Goal: Task Accomplishment & Management: Use online tool/utility

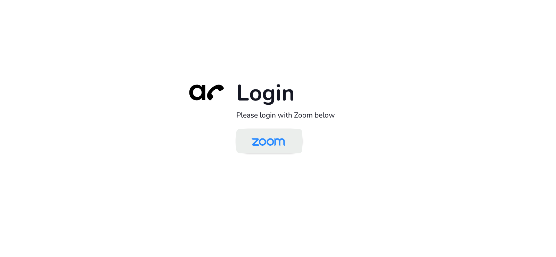
click at [256, 143] on img at bounding box center [268, 141] width 48 height 23
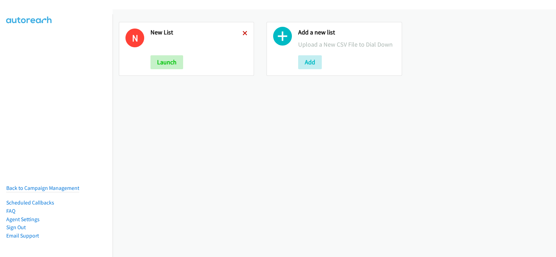
click at [244, 31] on icon at bounding box center [245, 33] width 5 height 5
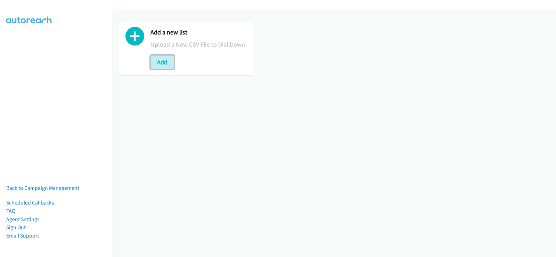
click at [157, 61] on button "Add" at bounding box center [162, 62] width 24 height 14
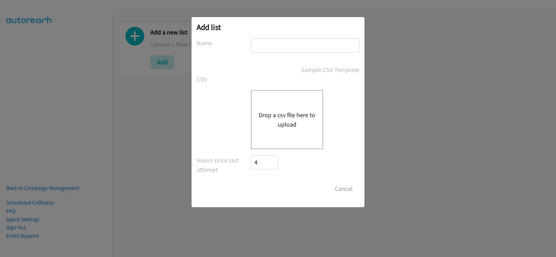
click at [279, 134] on div "Drop a csv file here to upload" at bounding box center [287, 119] width 72 height 59
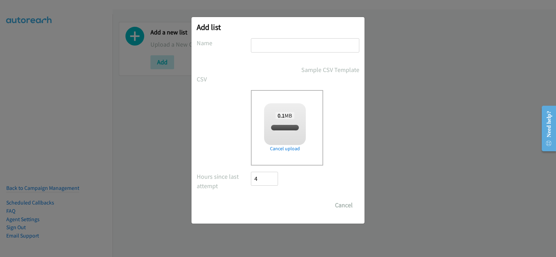
click at [289, 44] on input "text" at bounding box center [305, 45] width 108 height 14
checkbox input "true"
type input "new list"
click at [271, 202] on input "Save List" at bounding box center [269, 205] width 36 height 14
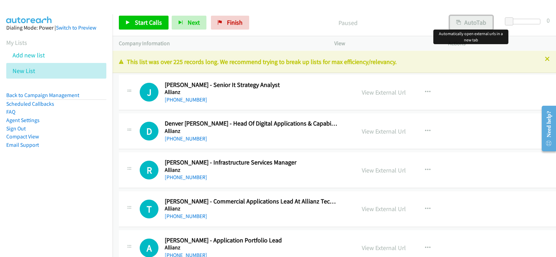
click at [458, 26] on button "AutoTab" at bounding box center [471, 23] width 43 height 14
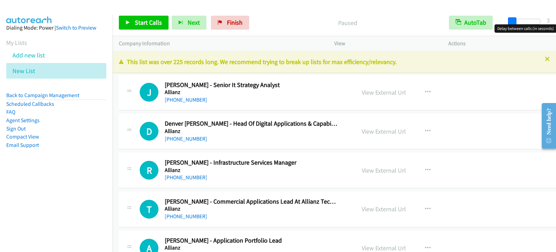
click at [511, 22] on span at bounding box center [512, 21] width 8 height 8
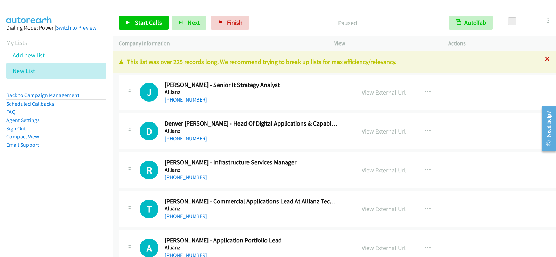
click at [545, 58] on icon at bounding box center [547, 59] width 5 height 5
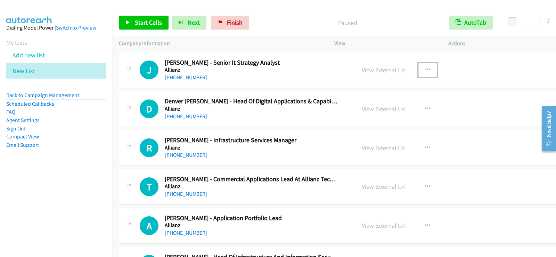
click at [425, 69] on icon "button" at bounding box center [428, 70] width 6 height 6
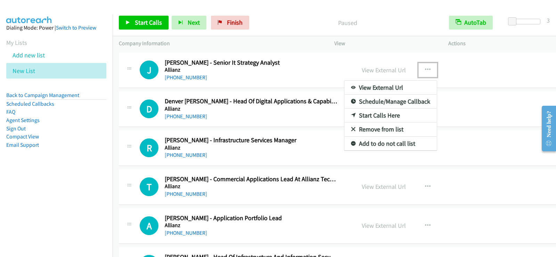
drag, startPoint x: 362, startPoint y: 114, endPoint x: 179, endPoint y: 37, distance: 198.2
click at [371, 114] on link "Start Calls Here" at bounding box center [390, 115] width 92 height 14
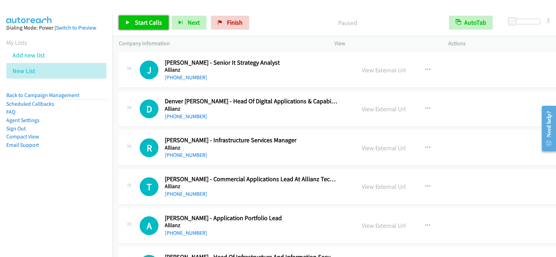
click at [157, 23] on span "Start Calls" at bounding box center [148, 22] width 27 height 8
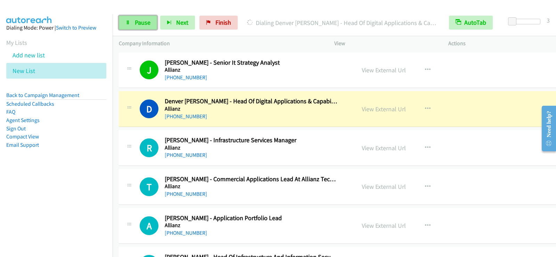
click at [130, 23] on icon at bounding box center [127, 23] width 5 height 5
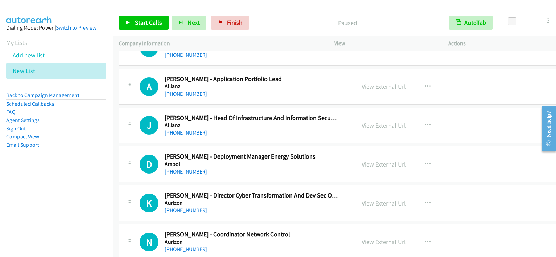
scroll to position [174, 0]
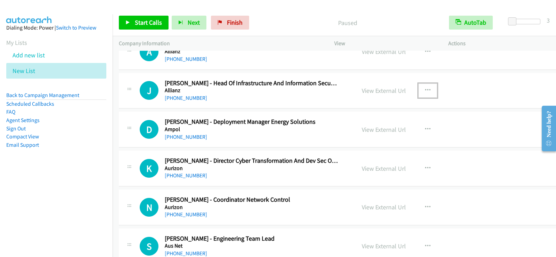
click at [425, 89] on icon "button" at bounding box center [428, 91] width 6 height 6
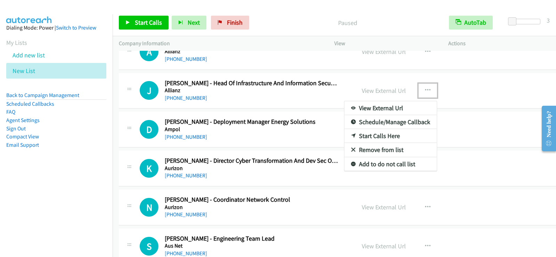
click at [352, 134] on link "Start Calls Here" at bounding box center [390, 136] width 92 height 14
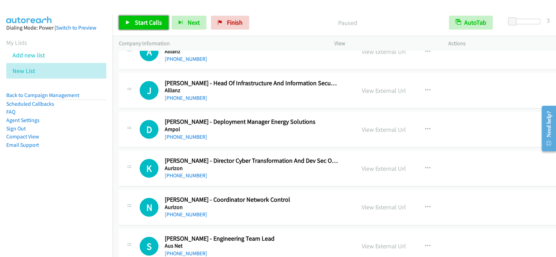
click at [148, 26] on span "Start Calls" at bounding box center [148, 22] width 27 height 8
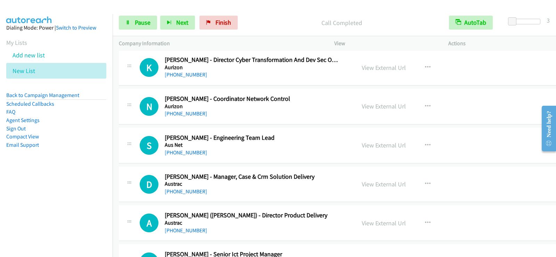
scroll to position [278, 0]
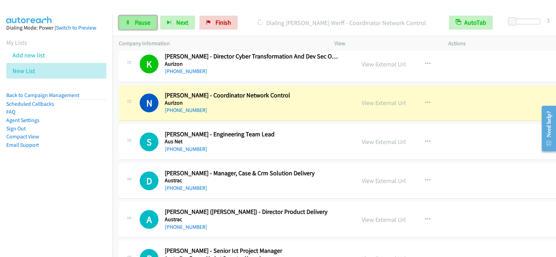
click at [149, 22] on span "Pause" at bounding box center [143, 22] width 16 height 8
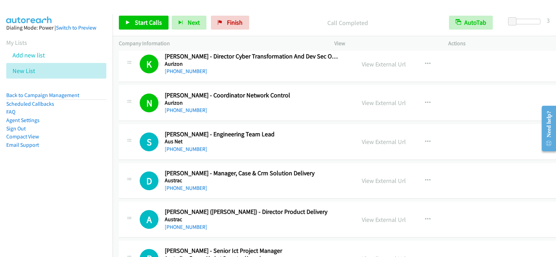
click at [406, 141] on div "View External Url View External Url Schedule/Manage Callback Start Calls Here R…" at bounding box center [418, 141] width 124 height 23
click at [425, 140] on icon "button" at bounding box center [428, 142] width 6 height 6
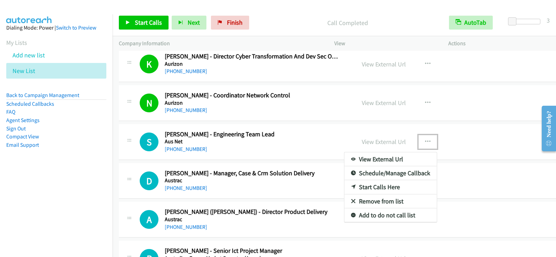
click at [371, 187] on link "Start Calls Here" at bounding box center [390, 187] width 92 height 14
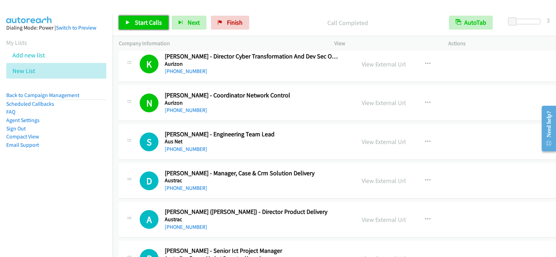
click at [156, 22] on span "Start Calls" at bounding box center [148, 22] width 27 height 8
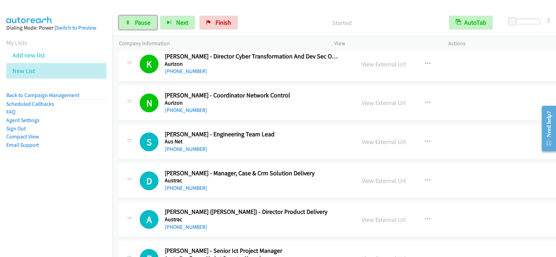
drag, startPoint x: 152, startPoint y: 22, endPoint x: 153, endPoint y: 31, distance: 9.1
click at [152, 22] on link "Pause" at bounding box center [138, 23] width 38 height 14
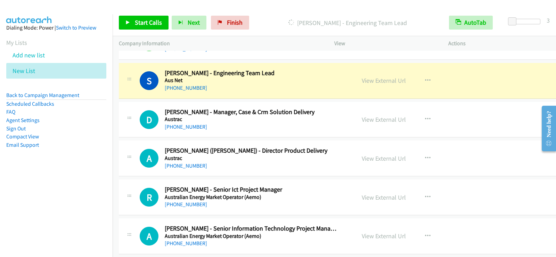
scroll to position [348, 0]
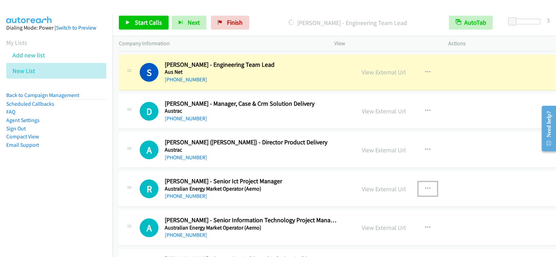
click at [425, 186] on icon "button" at bounding box center [428, 189] width 6 height 6
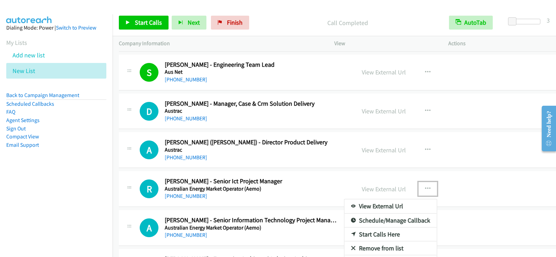
click at [362, 233] on link "Start Calls Here" at bounding box center [390, 234] width 92 height 14
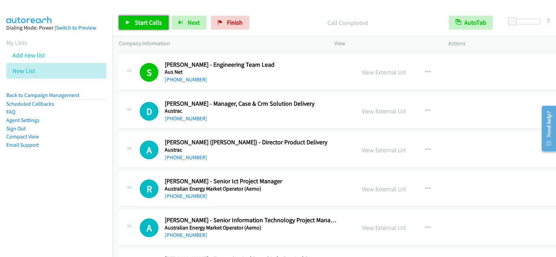
click at [139, 21] on span "Start Calls" at bounding box center [148, 22] width 27 height 8
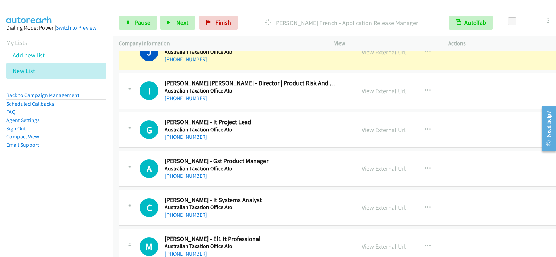
scroll to position [799, 0]
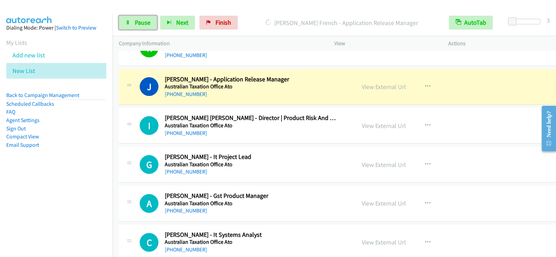
drag, startPoint x: 133, startPoint y: 26, endPoint x: 170, endPoint y: 69, distance: 56.4
click at [133, 26] on link "Pause" at bounding box center [138, 23] width 38 height 14
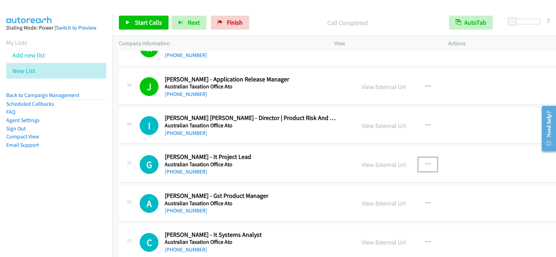
click at [425, 163] on icon "button" at bounding box center [428, 165] width 6 height 6
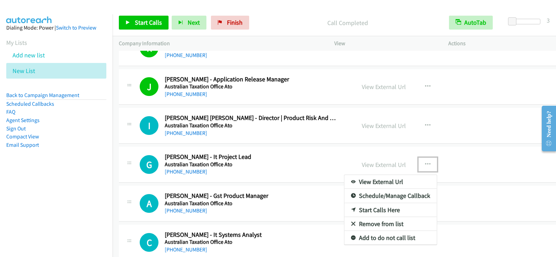
click at [377, 208] on link "Start Calls Here" at bounding box center [390, 210] width 92 height 14
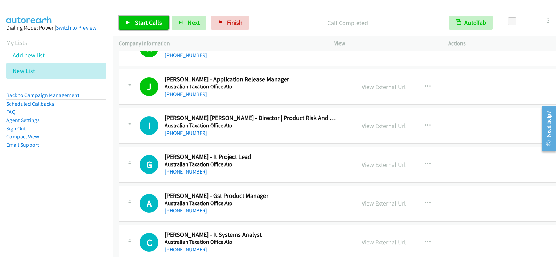
click at [146, 23] on span "Start Calls" at bounding box center [148, 22] width 27 height 8
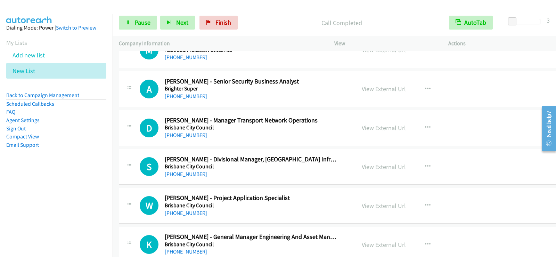
scroll to position [1112, 0]
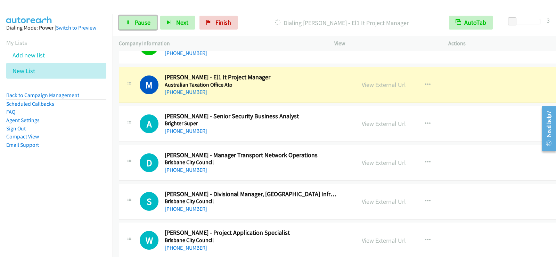
click at [140, 17] on link "Pause" at bounding box center [138, 23] width 38 height 14
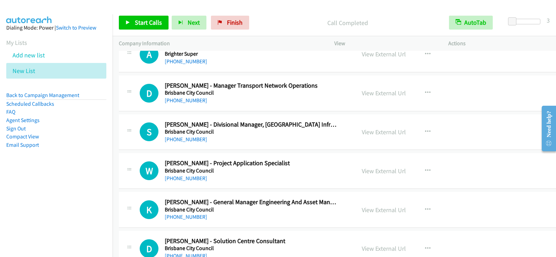
scroll to position [1216, 0]
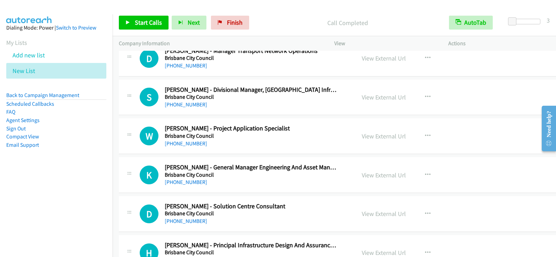
drag, startPoint x: 327, startPoint y: 105, endPoint x: 337, endPoint y: 105, distance: 9.4
click at [327, 105] on div "+61 419 023 631" at bounding box center [251, 104] width 173 height 8
click at [425, 96] on icon "button" at bounding box center [428, 97] width 6 height 6
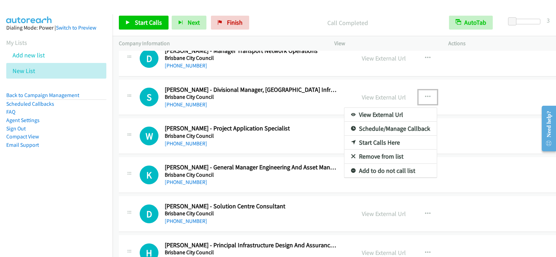
click at [363, 142] on link "Start Calls Here" at bounding box center [390, 143] width 92 height 14
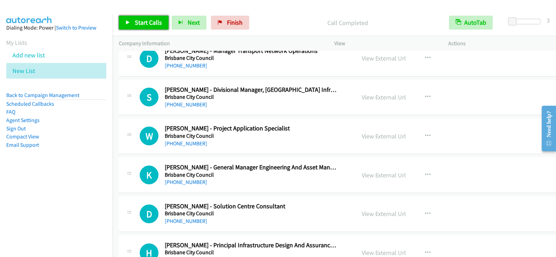
click at [131, 20] on link "Start Calls" at bounding box center [144, 23] width 50 height 14
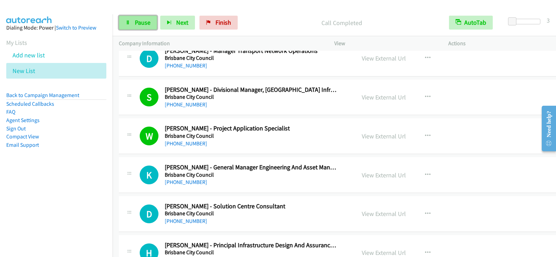
click at [131, 21] on link "Pause" at bounding box center [138, 23] width 38 height 14
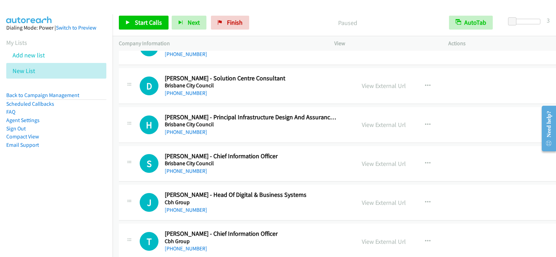
scroll to position [1355, 0]
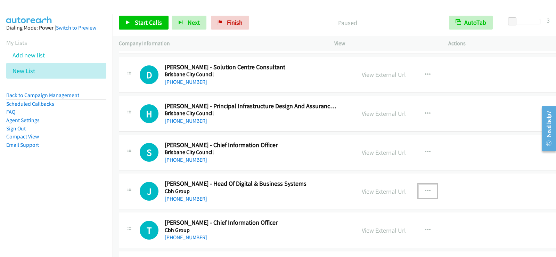
click at [425, 189] on icon "button" at bounding box center [428, 191] width 6 height 6
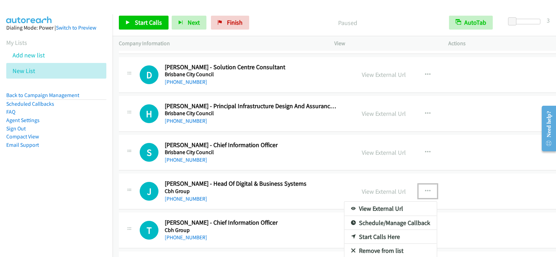
click at [374, 238] on link "Start Calls Here" at bounding box center [390, 237] width 92 height 14
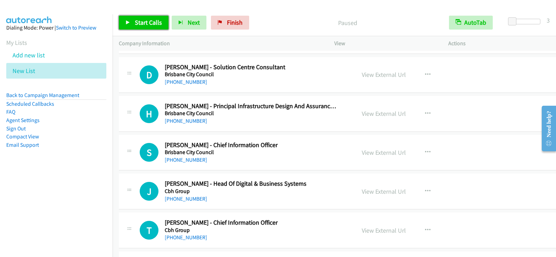
click at [146, 21] on span "Start Calls" at bounding box center [148, 22] width 27 height 8
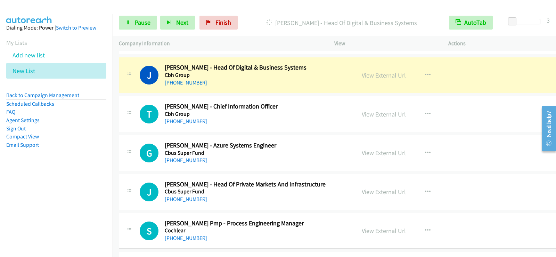
scroll to position [1473, 0]
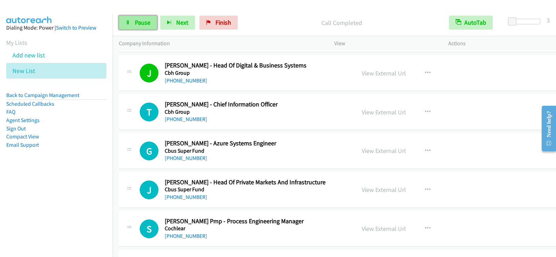
click at [136, 22] on span "Pause" at bounding box center [143, 22] width 16 height 8
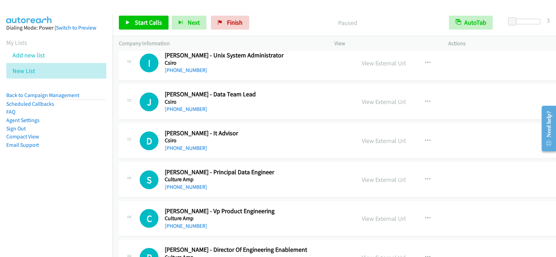
scroll to position [1751, 0]
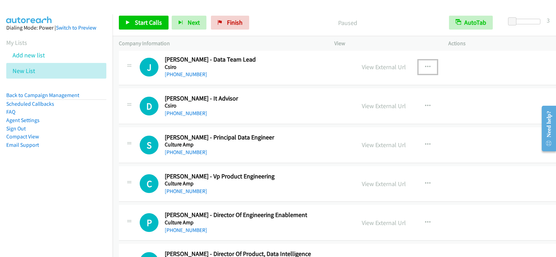
click at [425, 65] on icon "button" at bounding box center [428, 67] width 6 height 6
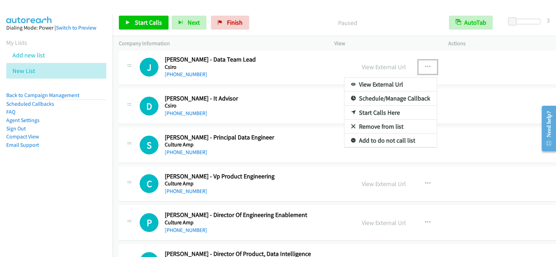
click at [357, 110] on link "Start Calls Here" at bounding box center [390, 113] width 92 height 14
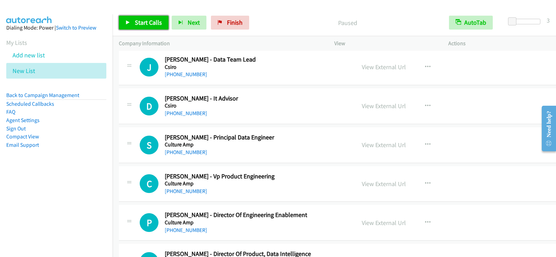
click at [152, 22] on span "Start Calls" at bounding box center [148, 22] width 27 height 8
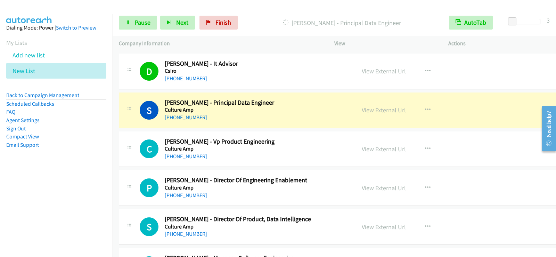
scroll to position [1821, 0]
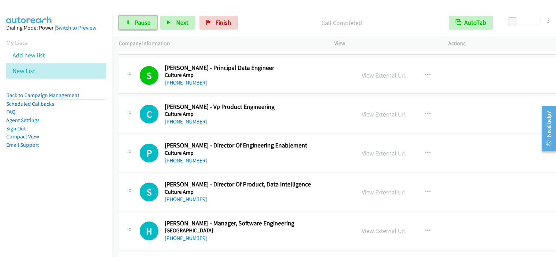
click at [147, 19] on span "Pause" at bounding box center [143, 22] width 16 height 8
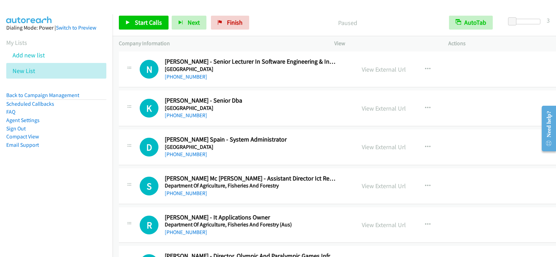
scroll to position [2134, 0]
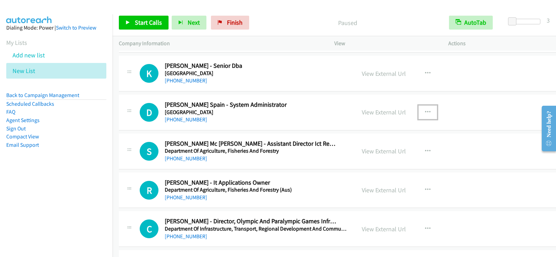
click at [425, 109] on icon "button" at bounding box center [428, 112] width 6 height 6
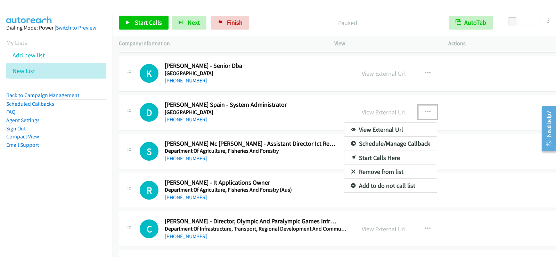
click at [357, 156] on link "Start Calls Here" at bounding box center [390, 158] width 92 height 14
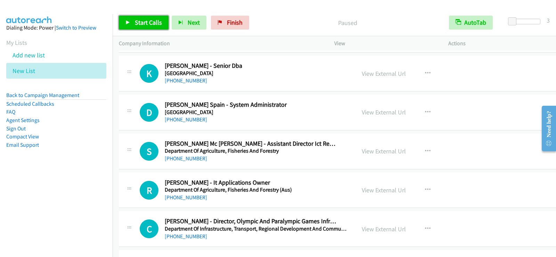
click at [153, 20] on span "Start Calls" at bounding box center [148, 22] width 27 height 8
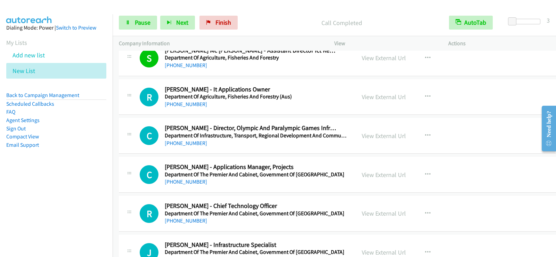
scroll to position [2238, 0]
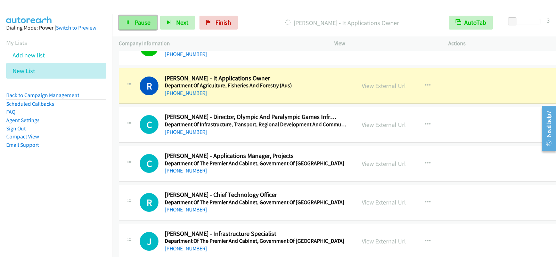
click at [146, 25] on span "Pause" at bounding box center [143, 22] width 16 height 8
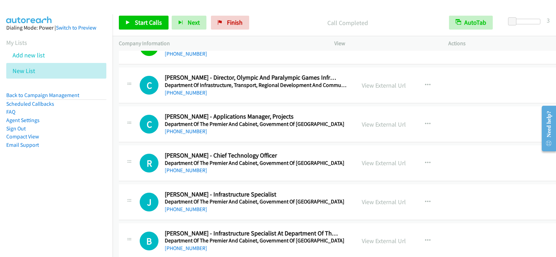
scroll to position [2307, 0]
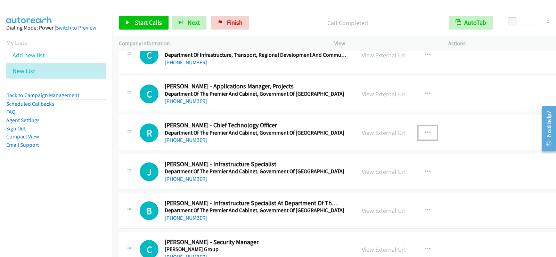
click at [425, 131] on icon "button" at bounding box center [428, 133] width 6 height 6
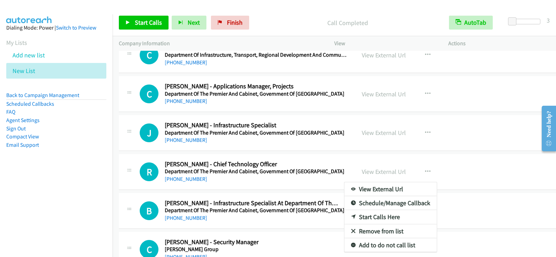
click at [330, 161] on div at bounding box center [278, 128] width 556 height 257
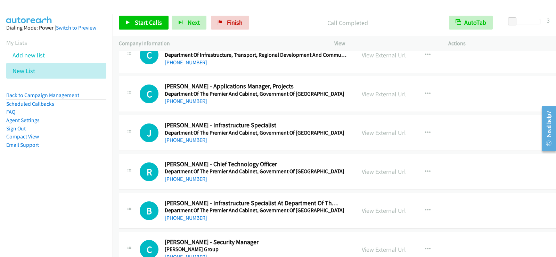
scroll to position [2342, 0]
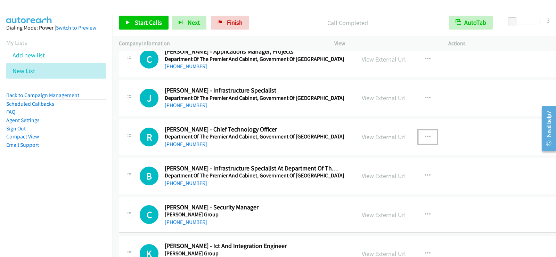
click at [425, 136] on icon "button" at bounding box center [428, 137] width 6 height 6
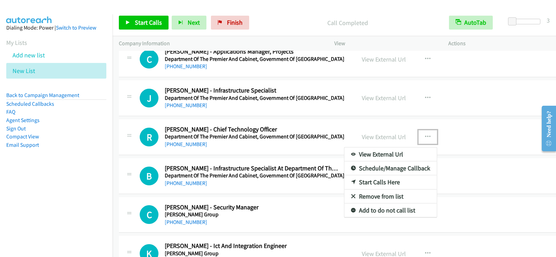
click at [368, 180] on link "Start Calls Here" at bounding box center [390, 182] width 92 height 14
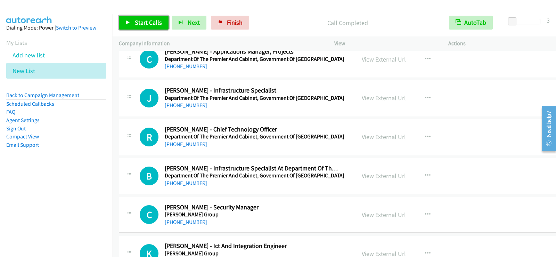
click at [146, 22] on span "Start Calls" at bounding box center [148, 22] width 27 height 8
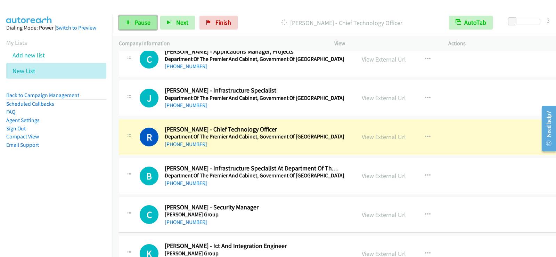
drag, startPoint x: 149, startPoint y: 27, endPoint x: 138, endPoint y: 36, distance: 14.8
click at [149, 27] on link "Pause" at bounding box center [138, 23] width 38 height 14
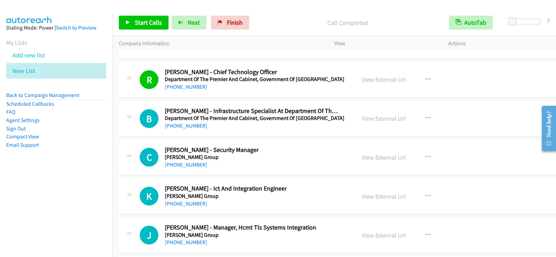
scroll to position [2412, 0]
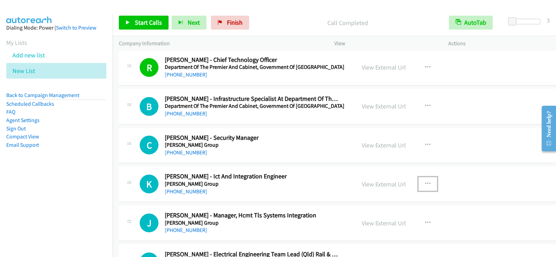
click at [425, 181] on icon "button" at bounding box center [428, 184] width 6 height 6
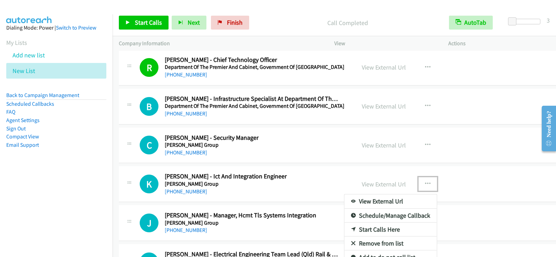
click at [378, 226] on link "Start Calls Here" at bounding box center [390, 229] width 92 height 14
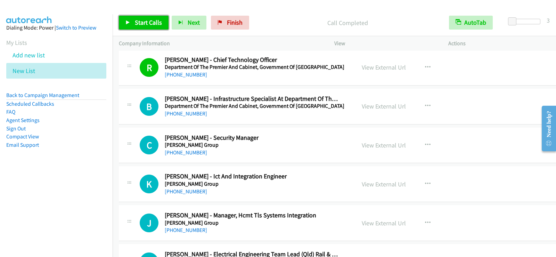
click at [137, 25] on span "Start Calls" at bounding box center [148, 22] width 27 height 8
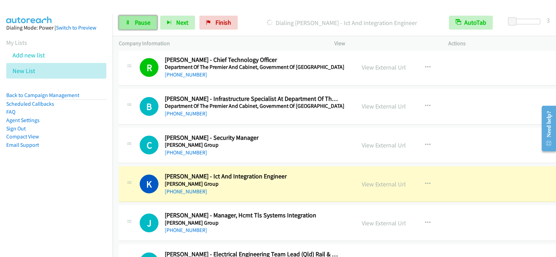
click at [148, 25] on span "Pause" at bounding box center [143, 22] width 16 height 8
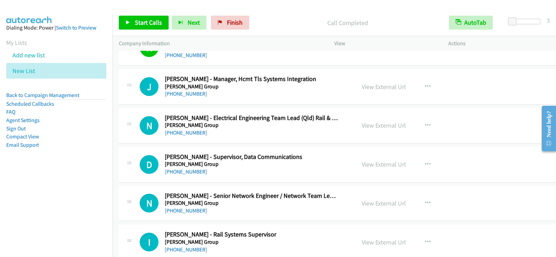
scroll to position [2551, 0]
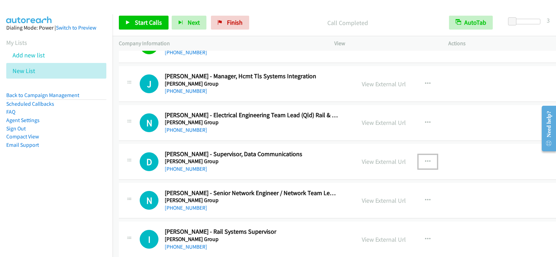
click at [425, 160] on icon "button" at bounding box center [428, 162] width 6 height 6
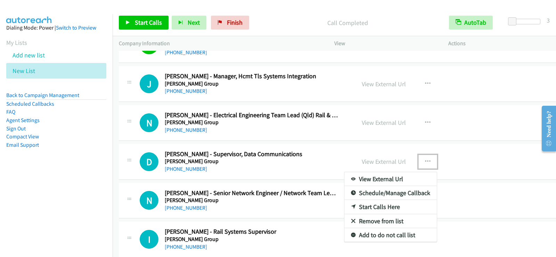
click at [373, 206] on link "Start Calls Here" at bounding box center [390, 207] width 92 height 14
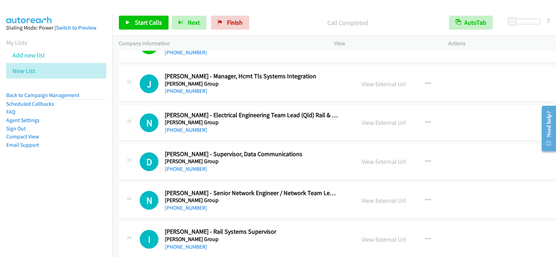
click at [133, 33] on div "Start Calls Pause Next Finish Call Completed AutoTab AutoTab 3" at bounding box center [334, 22] width 443 height 27
click at [150, 21] on span "Start Calls" at bounding box center [148, 22] width 27 height 8
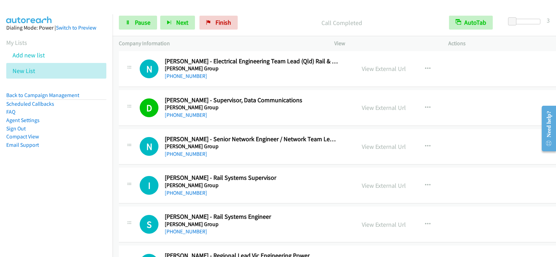
scroll to position [2620, 0]
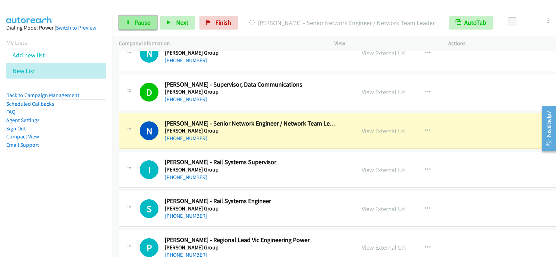
click at [133, 19] on link "Pause" at bounding box center [138, 23] width 38 height 14
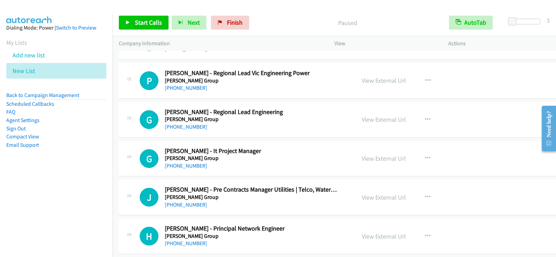
scroll to position [2794, 0]
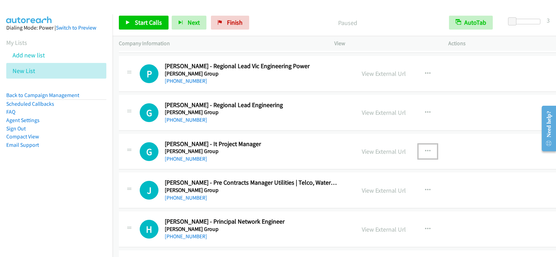
click at [425, 149] on icon "button" at bounding box center [428, 151] width 6 height 6
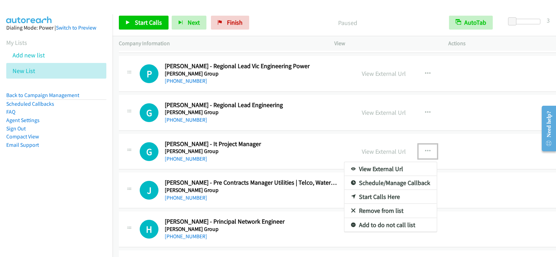
click at [370, 196] on link "Start Calls Here" at bounding box center [390, 197] width 92 height 14
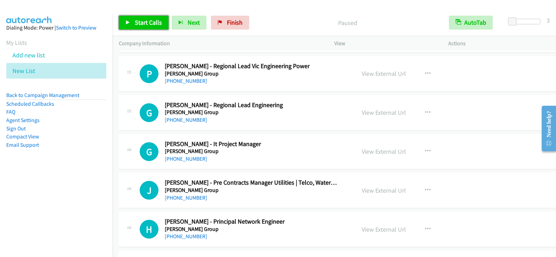
click at [136, 16] on link "Start Calls" at bounding box center [144, 23] width 50 height 14
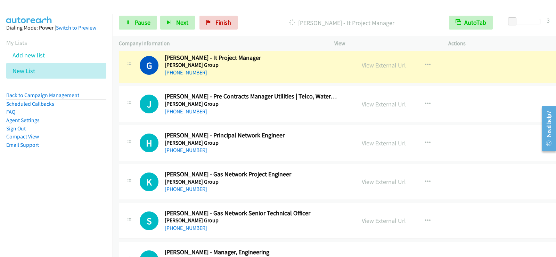
scroll to position [2864, 0]
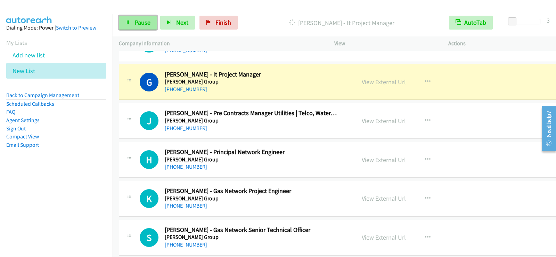
click at [141, 19] on span "Pause" at bounding box center [143, 22] width 16 height 8
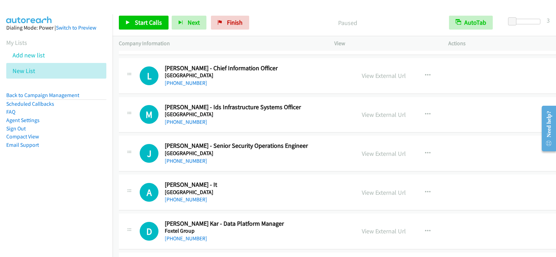
scroll to position [3698, 0]
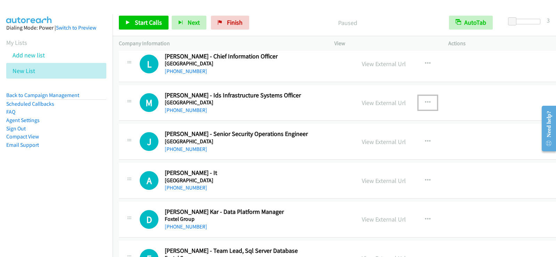
click at [418, 98] on button "button" at bounding box center [427, 103] width 19 height 14
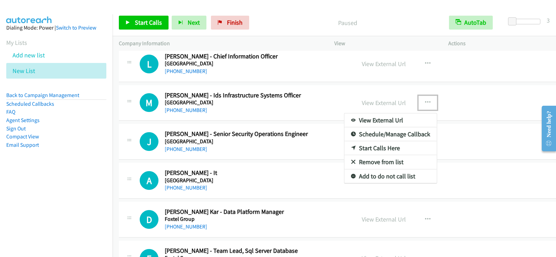
click at [369, 147] on link "Start Calls Here" at bounding box center [390, 148] width 92 height 14
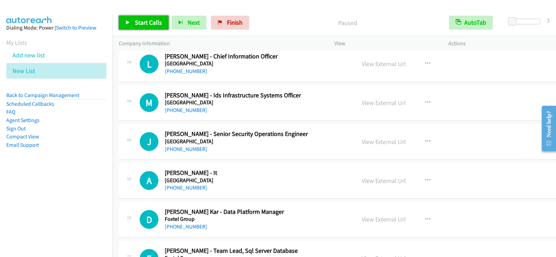
click at [147, 24] on span "Start Calls" at bounding box center [148, 22] width 27 height 8
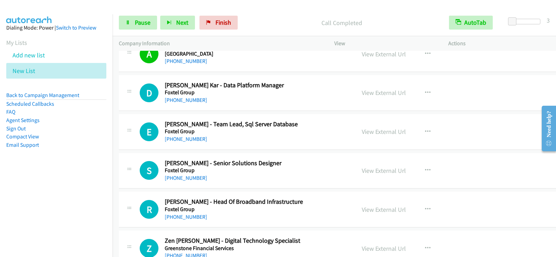
scroll to position [3837, 0]
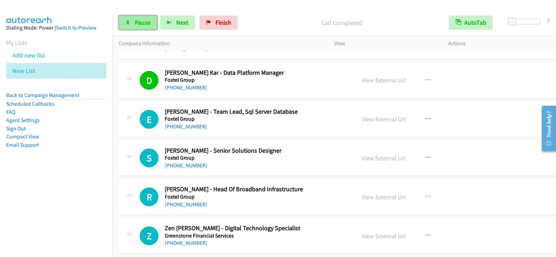
click at [132, 18] on link "Pause" at bounding box center [138, 23] width 38 height 14
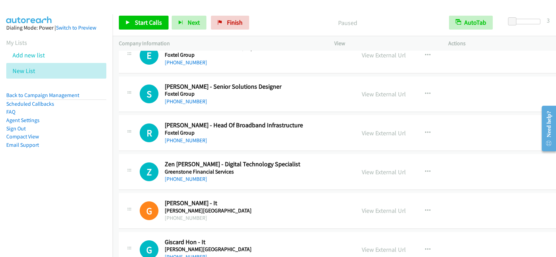
scroll to position [3941, 0]
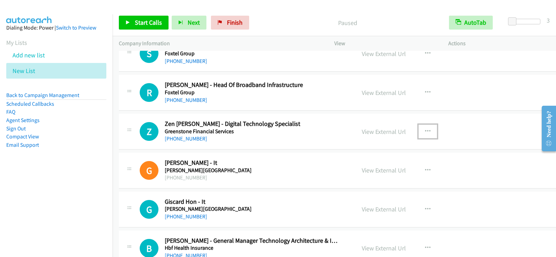
click at [425, 130] on icon "button" at bounding box center [428, 132] width 6 height 6
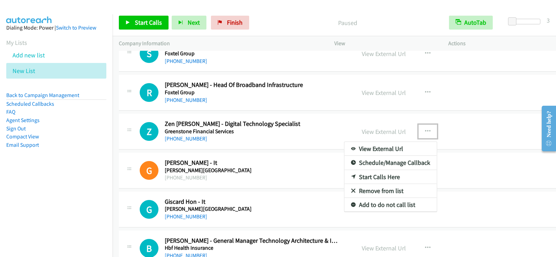
click at [371, 174] on link "Start Calls Here" at bounding box center [390, 177] width 92 height 14
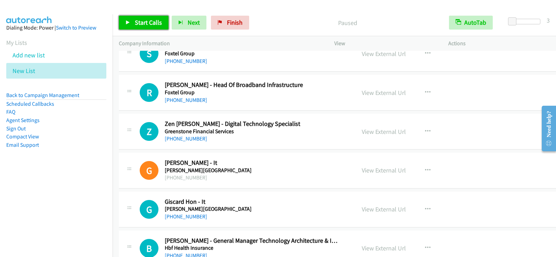
click at [160, 23] on span "Start Calls" at bounding box center [148, 22] width 27 height 8
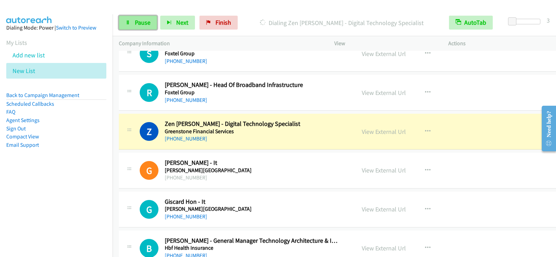
click at [145, 21] on span "Pause" at bounding box center [143, 22] width 16 height 8
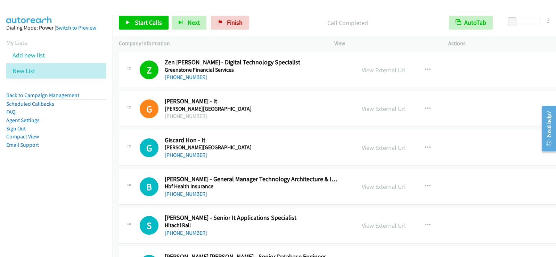
scroll to position [4010, 0]
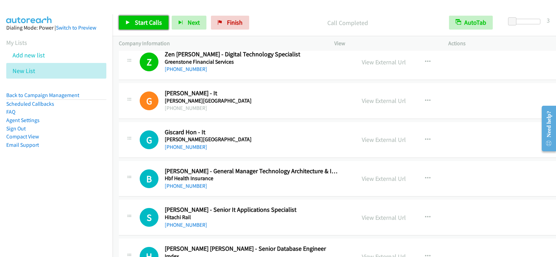
click at [159, 18] on link "Start Calls" at bounding box center [144, 23] width 50 height 14
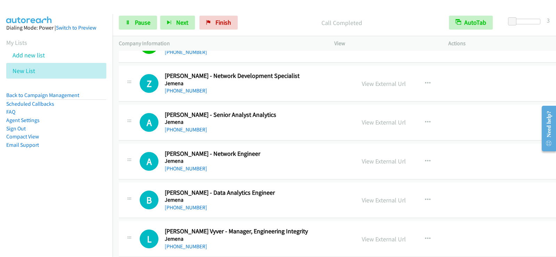
scroll to position [4427, 0]
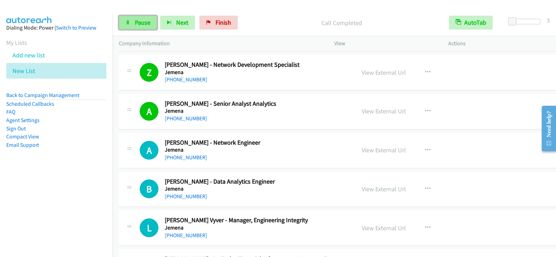
click at [137, 27] on link "Pause" at bounding box center [138, 23] width 38 height 14
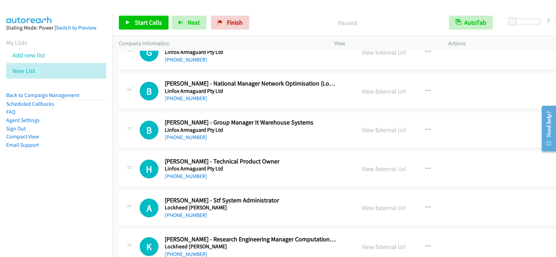
scroll to position [4810, 0]
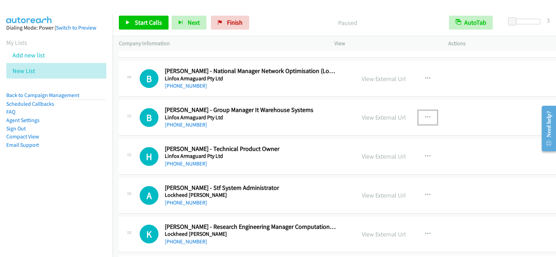
click at [420, 118] on button "button" at bounding box center [427, 118] width 19 height 14
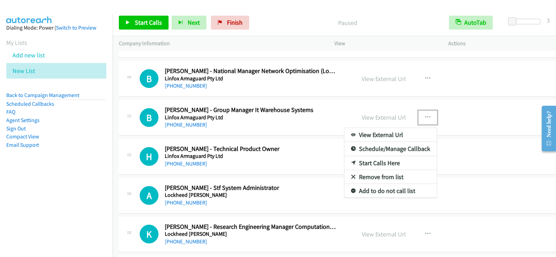
click at [363, 161] on link "Start Calls Here" at bounding box center [390, 163] width 92 height 14
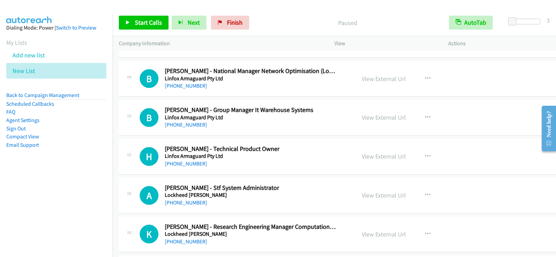
click at [150, 32] on div "Start Calls Pause Next Finish Paused AutoTab AutoTab 3" at bounding box center [334, 22] width 443 height 27
click at [150, 27] on link "Start Calls" at bounding box center [144, 23] width 50 height 14
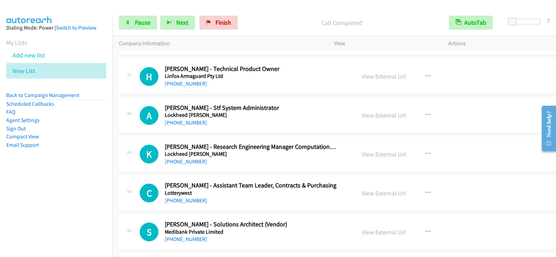
scroll to position [4879, 0]
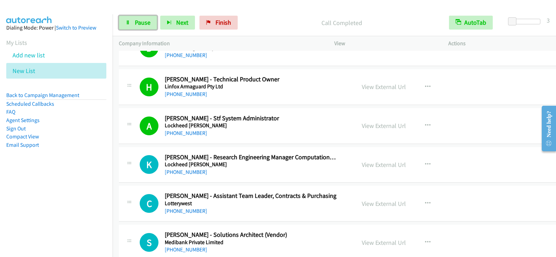
drag, startPoint x: 141, startPoint y: 18, endPoint x: 153, endPoint y: 36, distance: 22.4
click at [141, 18] on link "Pause" at bounding box center [138, 23] width 38 height 14
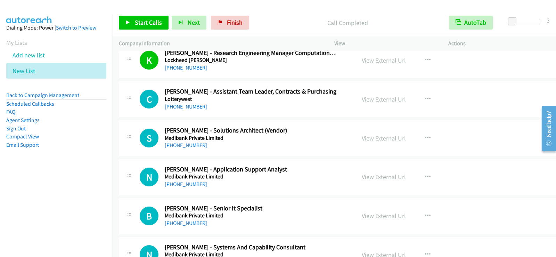
scroll to position [5018, 0]
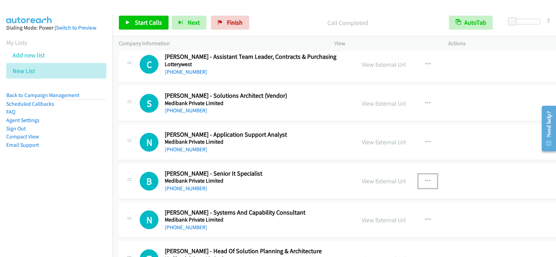
click at [418, 181] on button "button" at bounding box center [427, 181] width 19 height 14
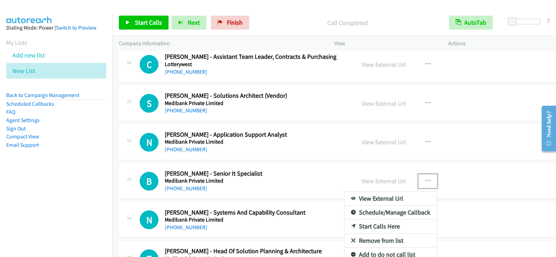
click at [377, 223] on link "Start Calls Here" at bounding box center [390, 226] width 92 height 14
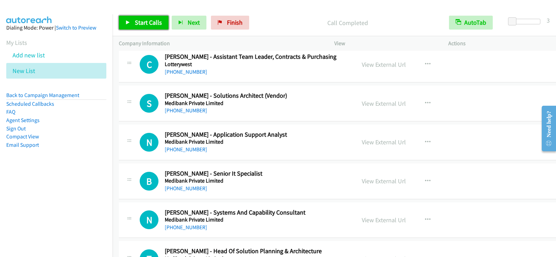
click at [132, 21] on link "Start Calls" at bounding box center [144, 23] width 50 height 14
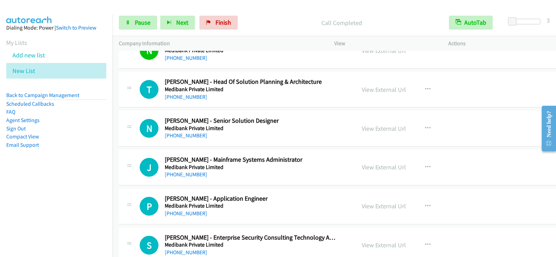
scroll to position [5192, 0]
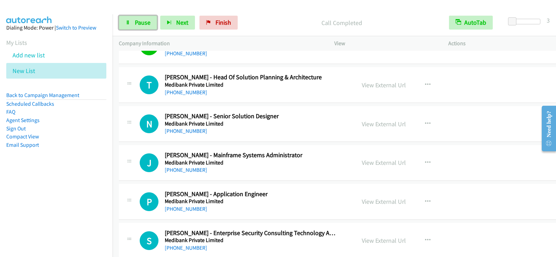
drag, startPoint x: 145, startPoint y: 25, endPoint x: 188, endPoint y: 66, distance: 59.8
click at [145, 25] on span "Pause" at bounding box center [143, 22] width 16 height 8
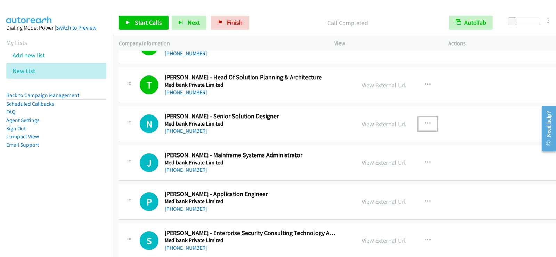
click at [420, 120] on button "button" at bounding box center [427, 124] width 19 height 14
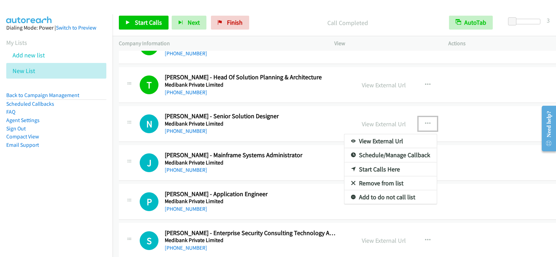
click at [383, 165] on link "Start Calls Here" at bounding box center [390, 169] width 92 height 14
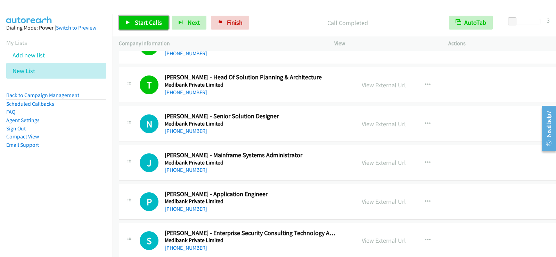
click at [156, 22] on span "Start Calls" at bounding box center [148, 22] width 27 height 8
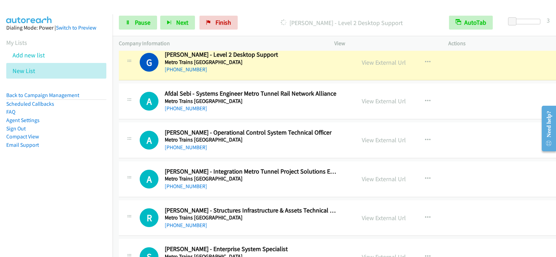
scroll to position [5470, 0]
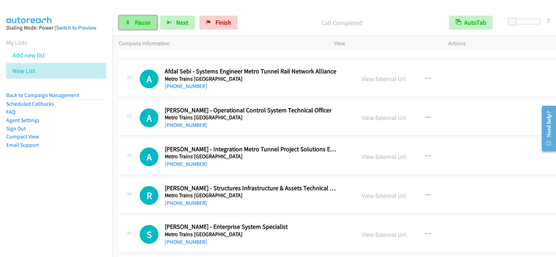
click at [144, 27] on link "Pause" at bounding box center [138, 23] width 38 height 14
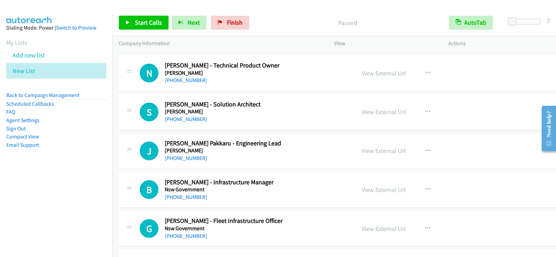
scroll to position [6304, 0]
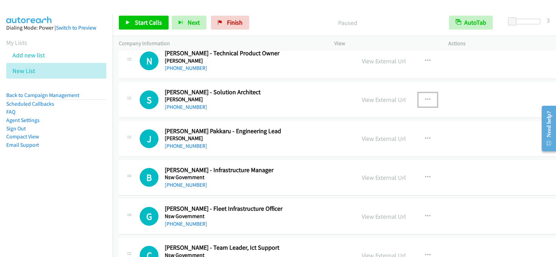
click at [420, 99] on button "button" at bounding box center [427, 100] width 19 height 14
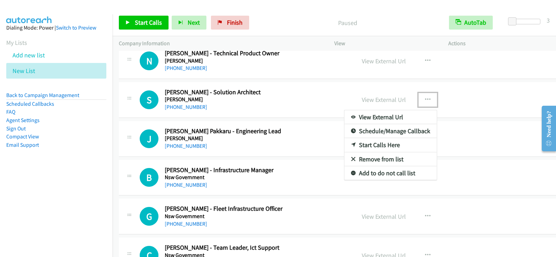
click at [368, 146] on link "Start Calls Here" at bounding box center [390, 145] width 92 height 14
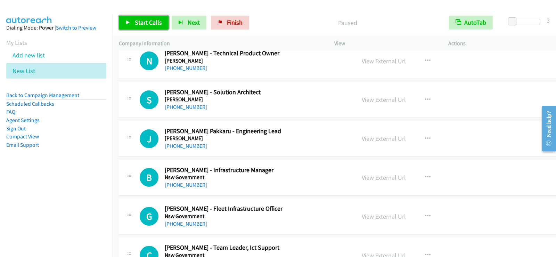
click at [134, 23] on link "Start Calls" at bounding box center [144, 23] width 50 height 14
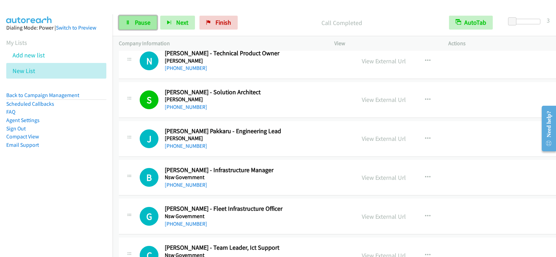
click at [150, 22] on span "Pause" at bounding box center [143, 22] width 16 height 8
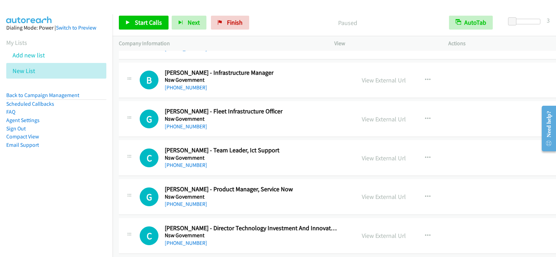
scroll to position [6408, 0]
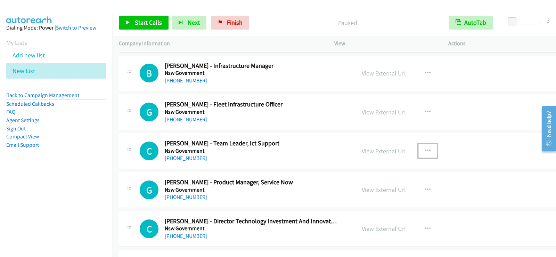
click at [425, 150] on icon "button" at bounding box center [428, 151] width 6 height 6
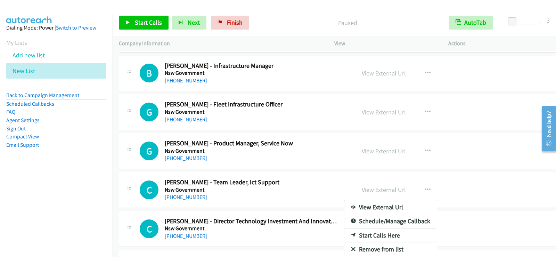
click at [374, 233] on link "Start Calls Here" at bounding box center [390, 235] width 92 height 14
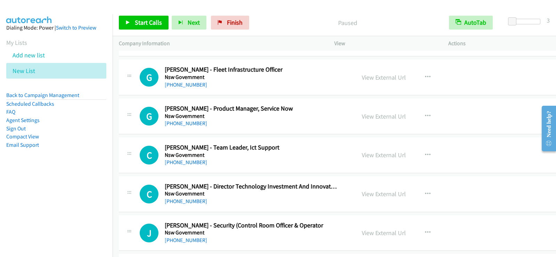
scroll to position [6478, 0]
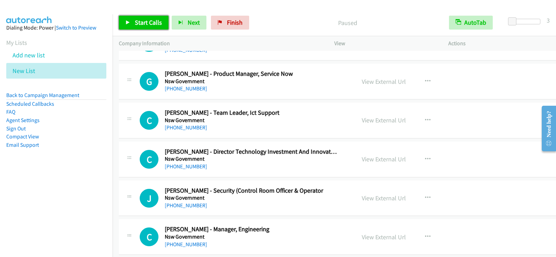
click at [156, 22] on span "Start Calls" at bounding box center [148, 22] width 27 height 8
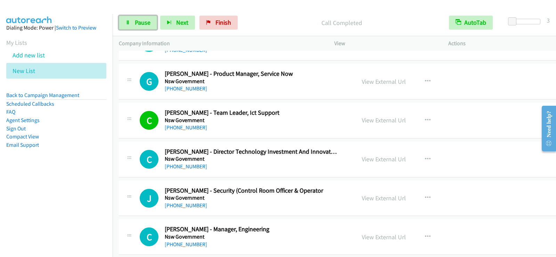
drag, startPoint x: 138, startPoint y: 24, endPoint x: 188, endPoint y: 77, distance: 73.0
click at [138, 24] on span "Pause" at bounding box center [143, 22] width 16 height 8
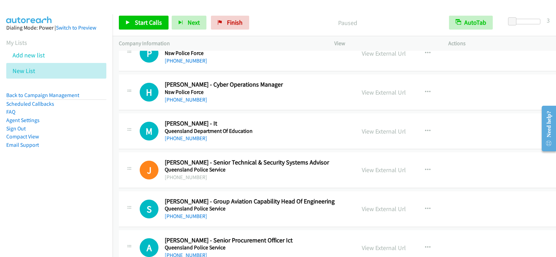
scroll to position [6825, 0]
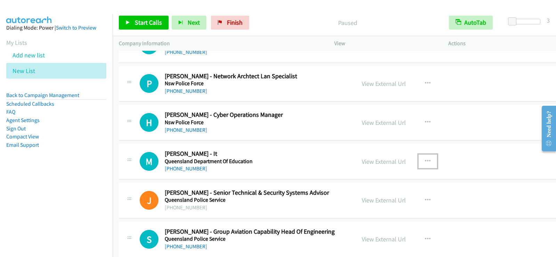
click at [425, 159] on icon "button" at bounding box center [428, 161] width 6 height 6
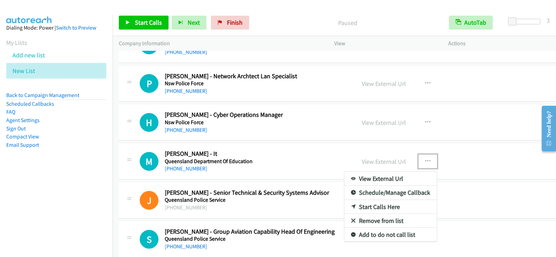
click at [412, 122] on div at bounding box center [278, 128] width 556 height 257
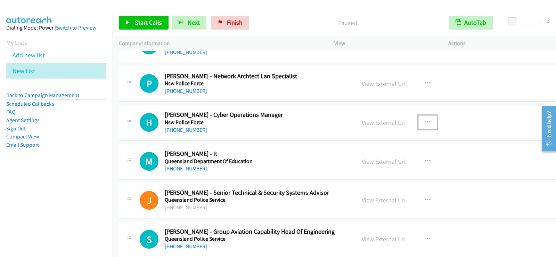
click at [418, 122] on button "button" at bounding box center [427, 122] width 19 height 14
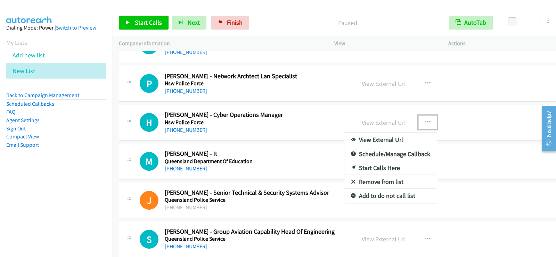
click at [316, 113] on div at bounding box center [278, 128] width 556 height 257
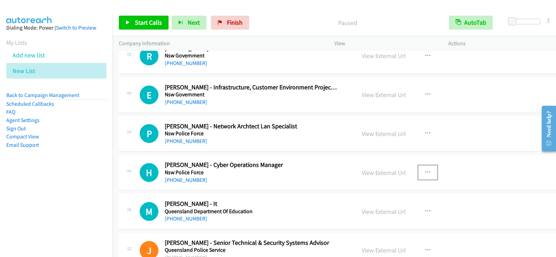
scroll to position [6790, 0]
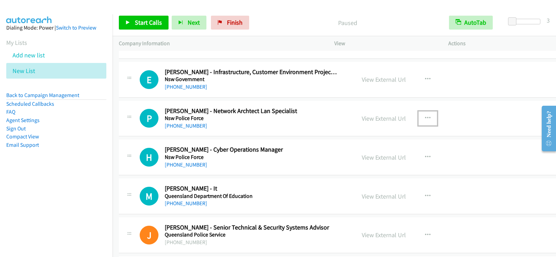
click at [425, 117] on icon "button" at bounding box center [428, 118] width 6 height 6
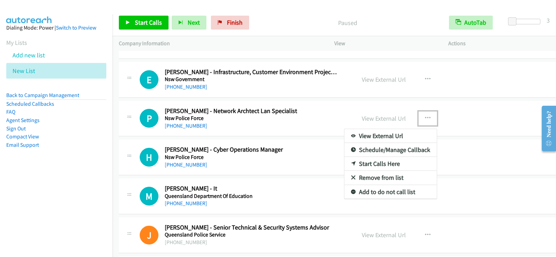
click at [368, 162] on link "Start Calls Here" at bounding box center [390, 164] width 92 height 14
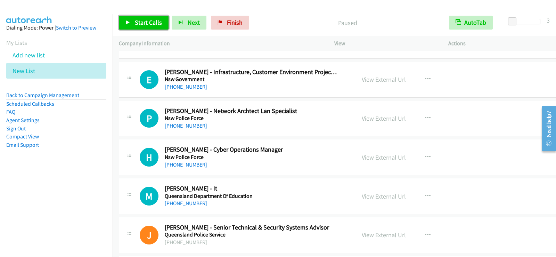
click at [150, 25] on span "Start Calls" at bounding box center [148, 22] width 27 height 8
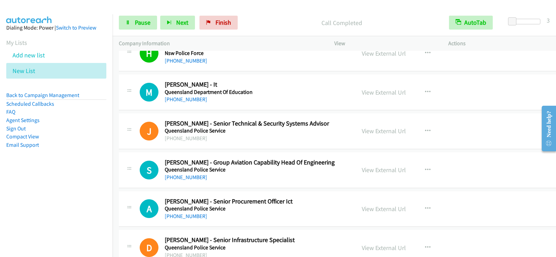
scroll to position [6895, 0]
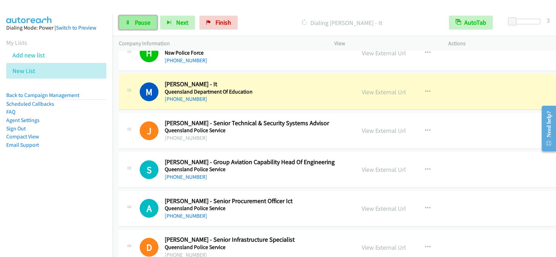
drag, startPoint x: 147, startPoint y: 23, endPoint x: 147, endPoint y: 27, distance: 4.2
click at [146, 23] on span "Pause" at bounding box center [143, 22] width 16 height 8
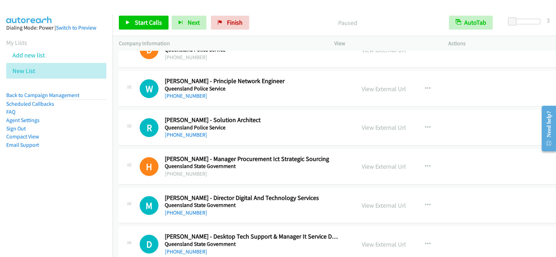
scroll to position [7103, 0]
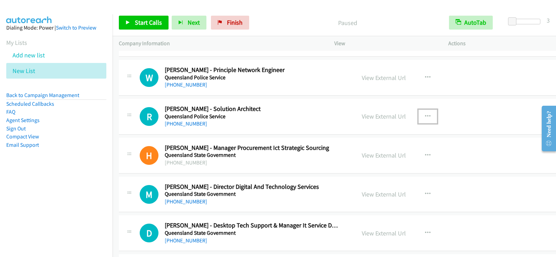
click at [425, 115] on icon "button" at bounding box center [428, 117] width 6 height 6
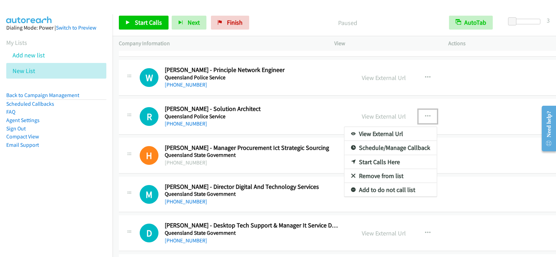
click at [360, 158] on link "Start Calls Here" at bounding box center [390, 162] width 92 height 14
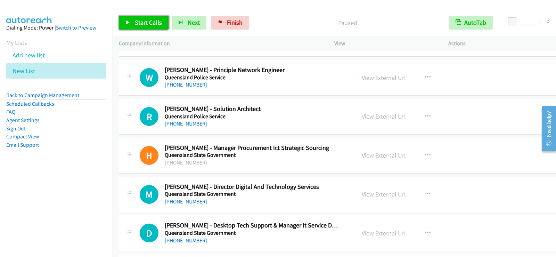
click at [137, 21] on span "Start Calls" at bounding box center [148, 22] width 27 height 8
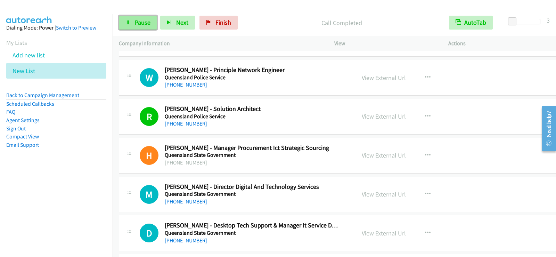
click at [134, 17] on link "Pause" at bounding box center [138, 23] width 38 height 14
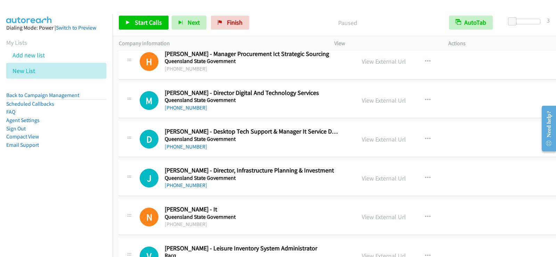
scroll to position [7207, 0]
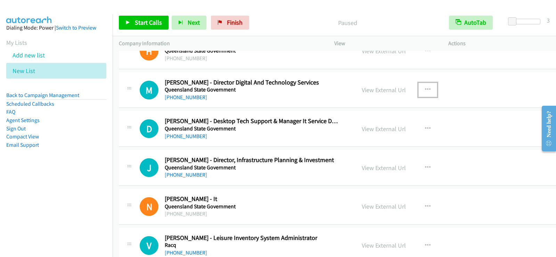
click at [425, 92] on icon "button" at bounding box center [428, 90] width 6 height 6
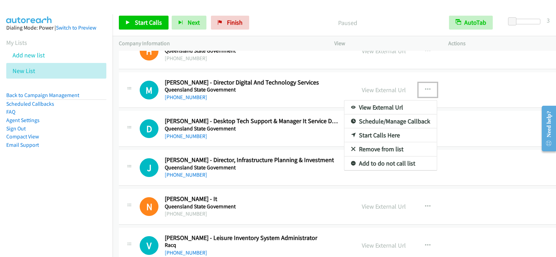
click at [359, 133] on link "Start Calls Here" at bounding box center [390, 135] width 92 height 14
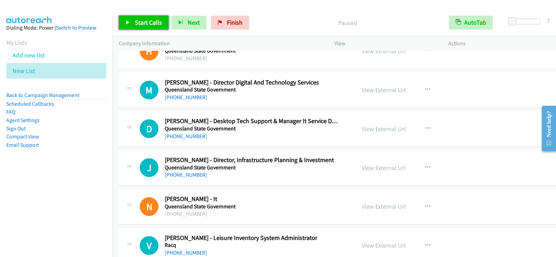
click at [144, 23] on span "Start Calls" at bounding box center [148, 22] width 27 height 8
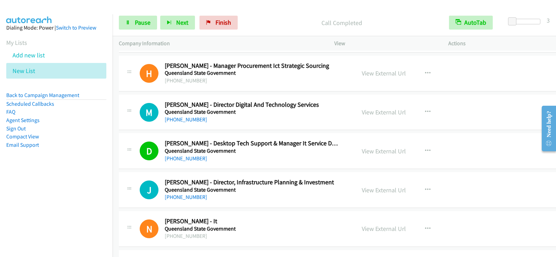
scroll to position [7173, 0]
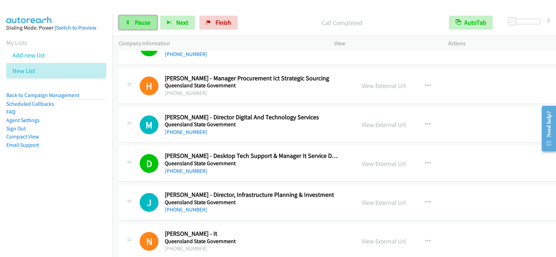
click at [137, 20] on span "Pause" at bounding box center [143, 22] width 16 height 8
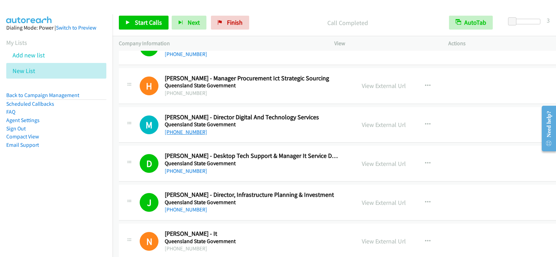
click at [177, 133] on link "+61 432 838 502" at bounding box center [186, 132] width 42 height 7
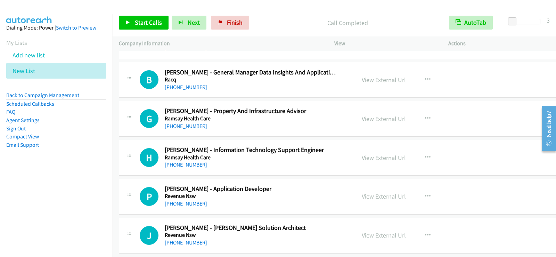
scroll to position [7485, 0]
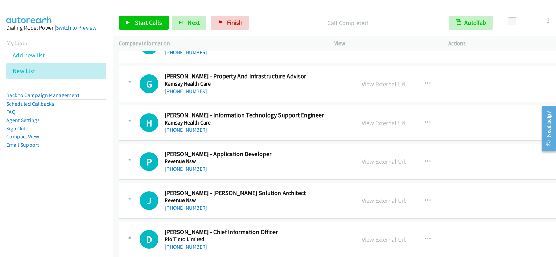
drag, startPoint x: 385, startPoint y: 131, endPoint x: 398, endPoint y: 128, distance: 13.6
click at [385, 131] on div "View External Url View External Url Schedule/Manage Callback Start Calls Here R…" at bounding box center [418, 122] width 124 height 23
click at [425, 121] on icon "button" at bounding box center [428, 123] width 6 height 6
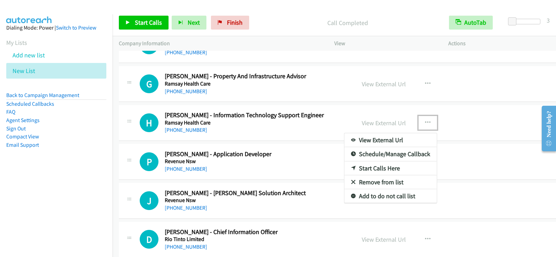
click at [370, 165] on link "Start Calls Here" at bounding box center [390, 168] width 92 height 14
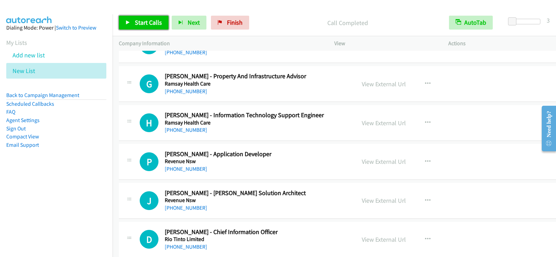
click at [129, 24] on icon at bounding box center [127, 23] width 5 height 5
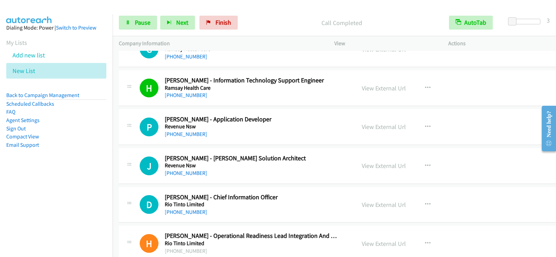
scroll to position [7555, 0]
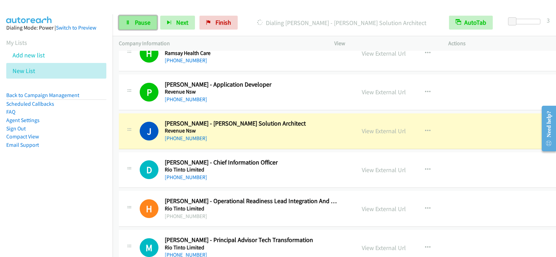
click at [137, 21] on span "Pause" at bounding box center [143, 22] width 16 height 8
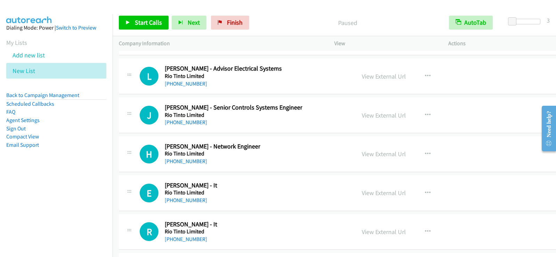
scroll to position [8806, 0]
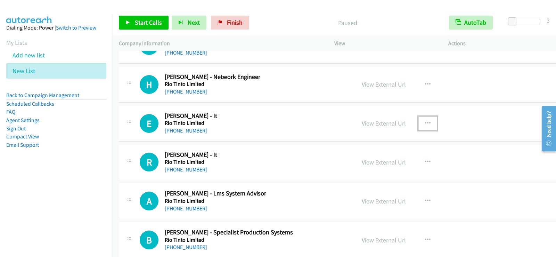
click at [425, 122] on icon "button" at bounding box center [428, 124] width 6 height 6
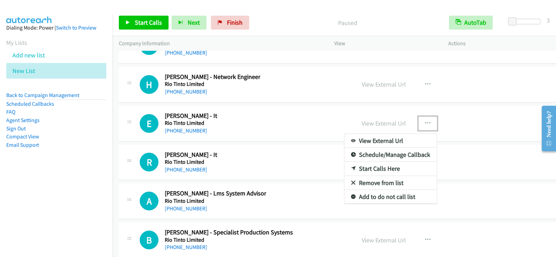
click at [360, 166] on link "Start Calls Here" at bounding box center [390, 169] width 92 height 14
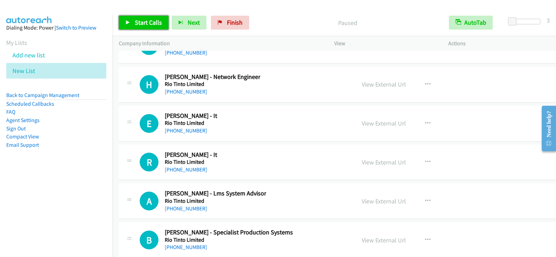
click at [155, 25] on span "Start Calls" at bounding box center [148, 22] width 27 height 8
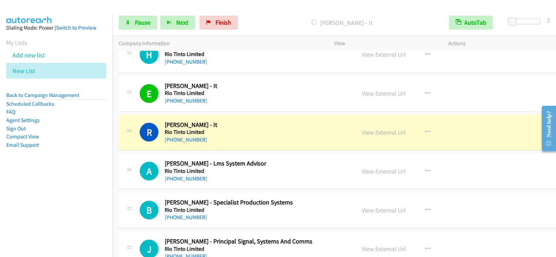
scroll to position [8875, 0]
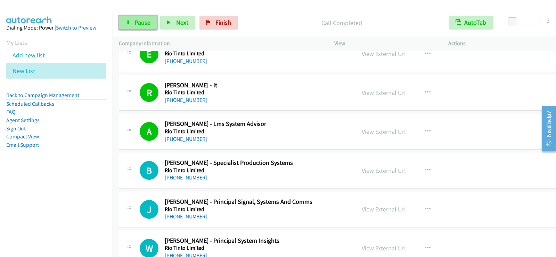
drag, startPoint x: 147, startPoint y: 21, endPoint x: 217, endPoint y: 101, distance: 105.4
click at [147, 21] on span "Pause" at bounding box center [143, 22] width 16 height 8
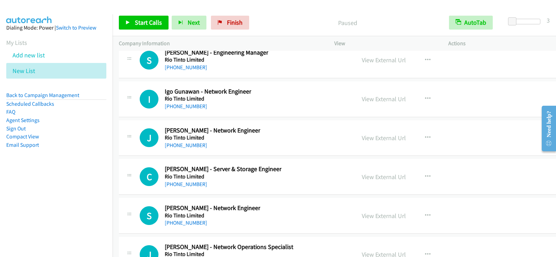
scroll to position [9292, 0]
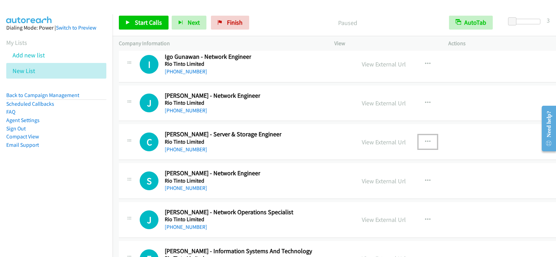
click at [425, 140] on icon "button" at bounding box center [428, 142] width 6 height 6
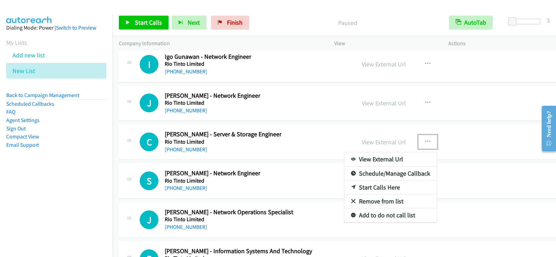
click at [363, 188] on link "Start Calls Here" at bounding box center [390, 187] width 92 height 14
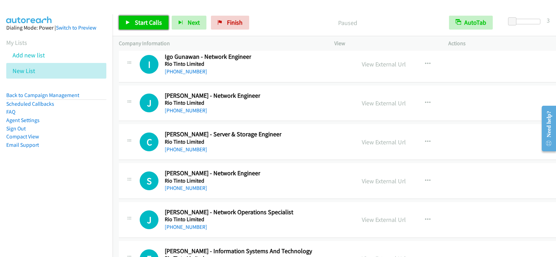
click at [151, 25] on span "Start Calls" at bounding box center [148, 22] width 27 height 8
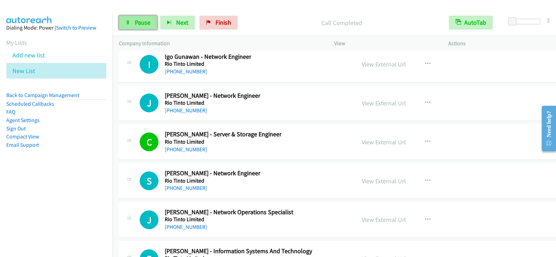
click at [146, 21] on span "Pause" at bounding box center [143, 22] width 16 height 8
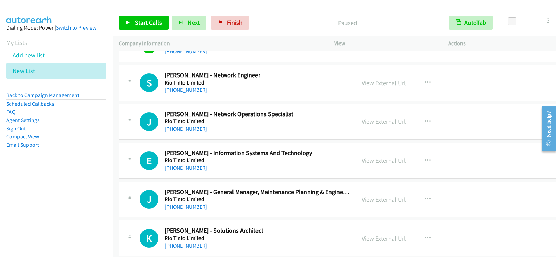
scroll to position [9397, 0]
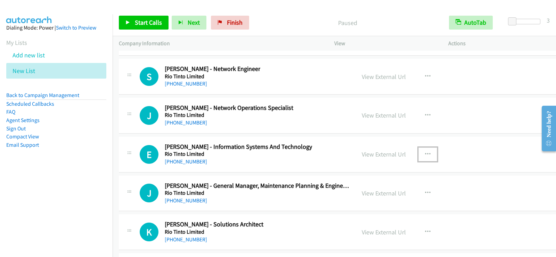
click at [418, 149] on button "button" at bounding box center [427, 154] width 19 height 14
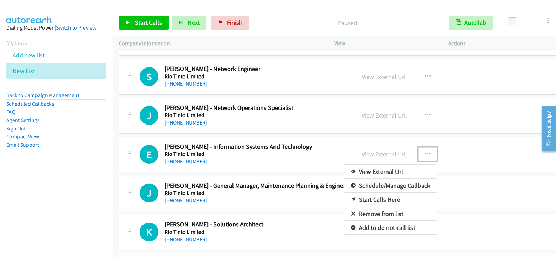
click at [381, 197] on link "Start Calls Here" at bounding box center [390, 200] width 92 height 14
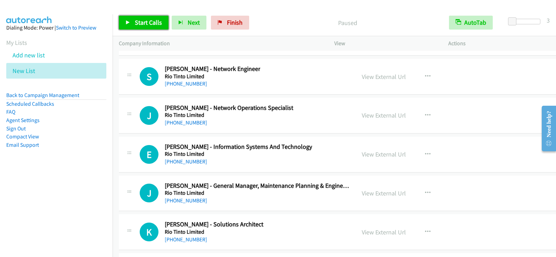
click at [155, 20] on span "Start Calls" at bounding box center [148, 22] width 27 height 8
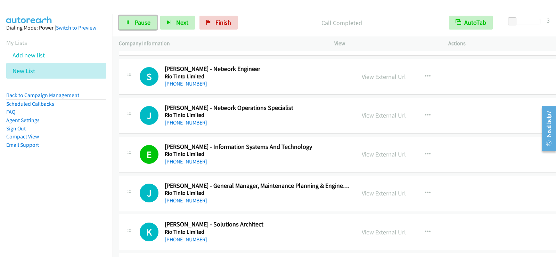
click at [127, 24] on icon at bounding box center [127, 23] width 5 height 5
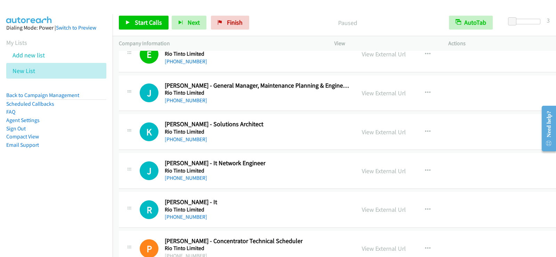
scroll to position [9501, 0]
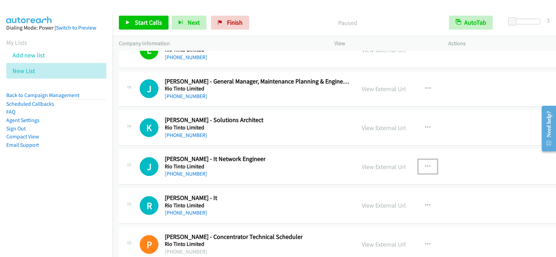
click at [418, 166] on button "button" at bounding box center [427, 167] width 19 height 14
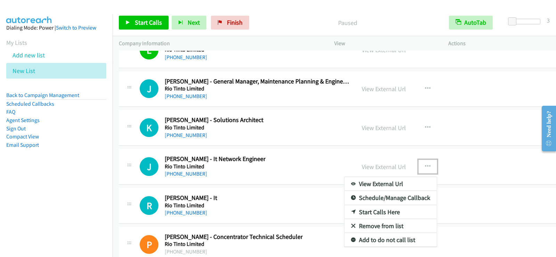
click at [380, 213] on link "Start Calls Here" at bounding box center [390, 212] width 92 height 14
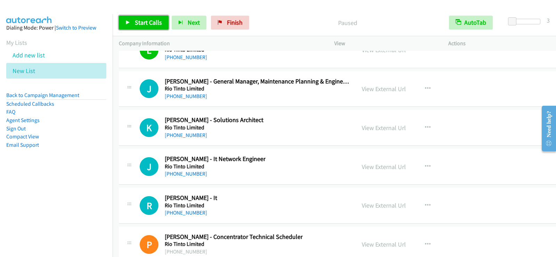
click at [144, 19] on span "Start Calls" at bounding box center [148, 22] width 27 height 8
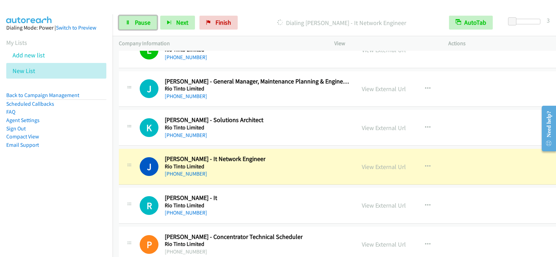
drag, startPoint x: 141, startPoint y: 21, endPoint x: 193, endPoint y: 81, distance: 80.1
click at [141, 21] on span "Pause" at bounding box center [143, 22] width 16 height 8
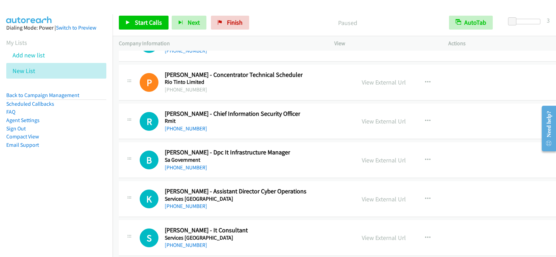
scroll to position [9675, 0]
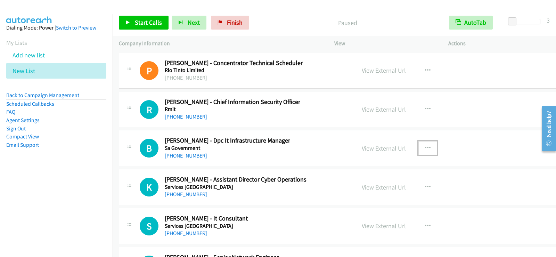
click at [425, 145] on icon "button" at bounding box center [428, 148] width 6 height 6
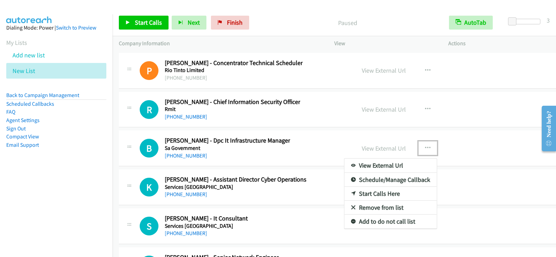
click at [371, 193] on link "Start Calls Here" at bounding box center [390, 194] width 92 height 14
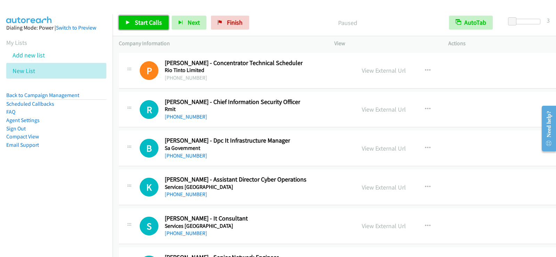
click at [138, 25] on span "Start Calls" at bounding box center [148, 22] width 27 height 8
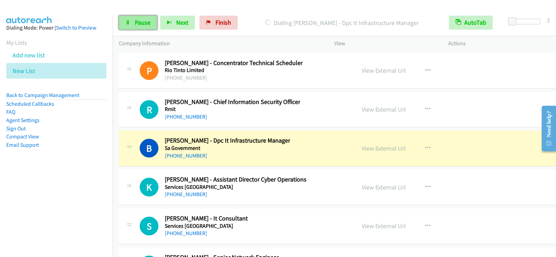
click at [144, 22] on span "Pause" at bounding box center [143, 22] width 16 height 8
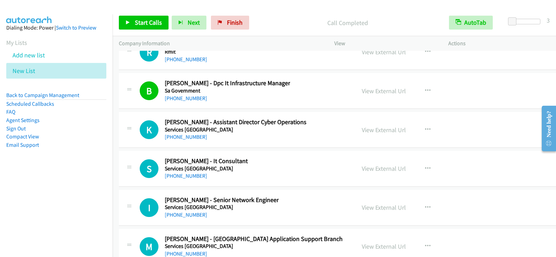
scroll to position [9744, 0]
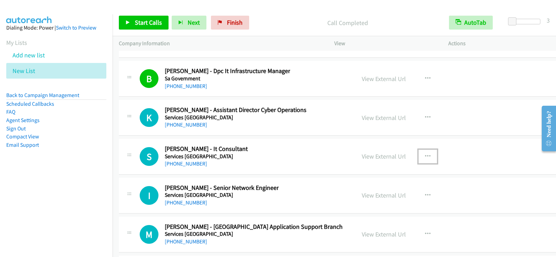
click at [425, 156] on icon "button" at bounding box center [428, 157] width 6 height 6
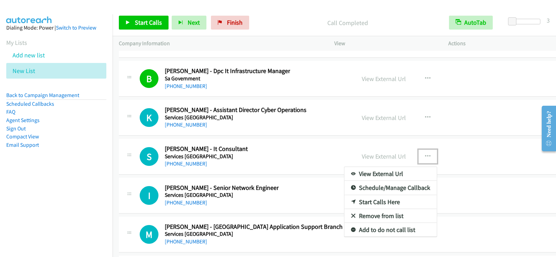
click at [369, 202] on link "Start Calls Here" at bounding box center [390, 202] width 92 height 14
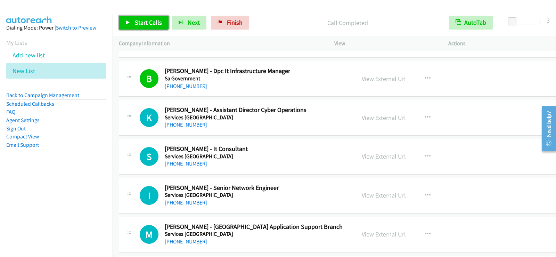
click at [149, 26] on span "Start Calls" at bounding box center [148, 22] width 27 height 8
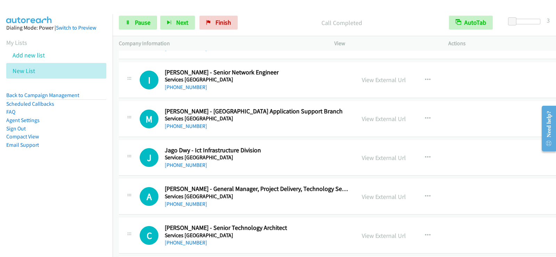
scroll to position [9849, 0]
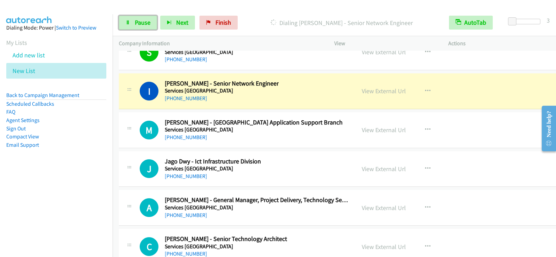
drag, startPoint x: 141, startPoint y: 25, endPoint x: 258, endPoint y: 19, distance: 116.6
click at [142, 25] on span "Pause" at bounding box center [143, 22] width 16 height 8
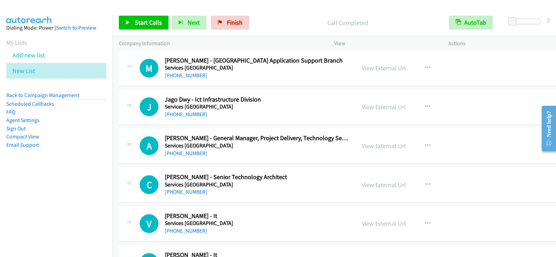
scroll to position [9918, 0]
